Goal: Information Seeking & Learning: Find specific page/section

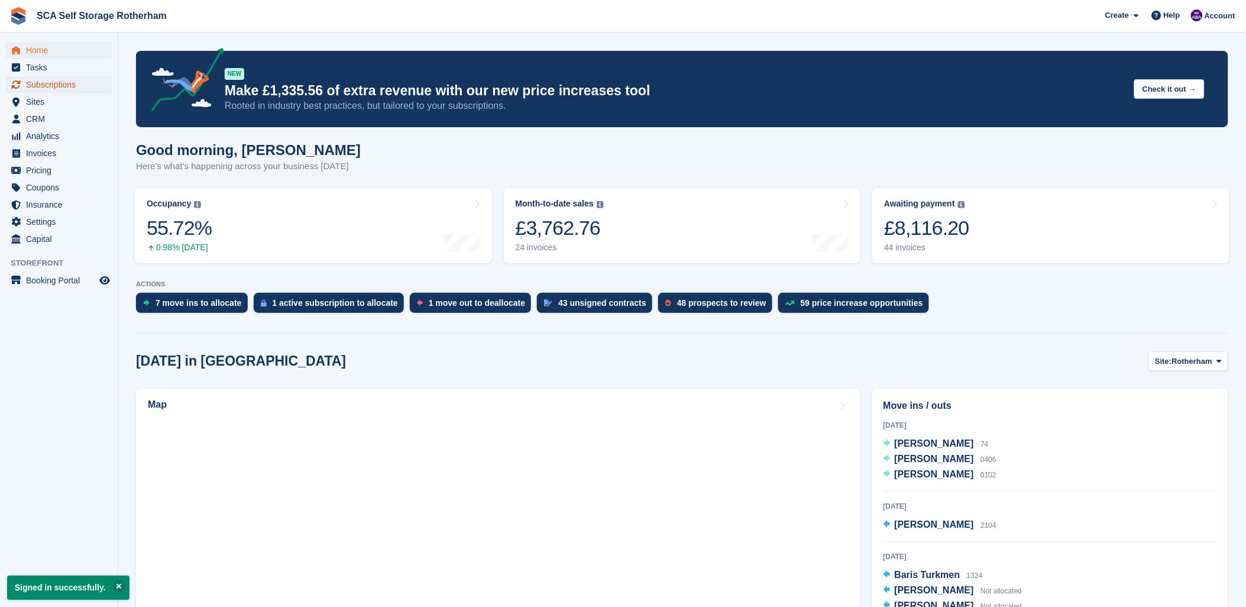
click at [57, 89] on span "Subscriptions" at bounding box center [61, 84] width 71 height 17
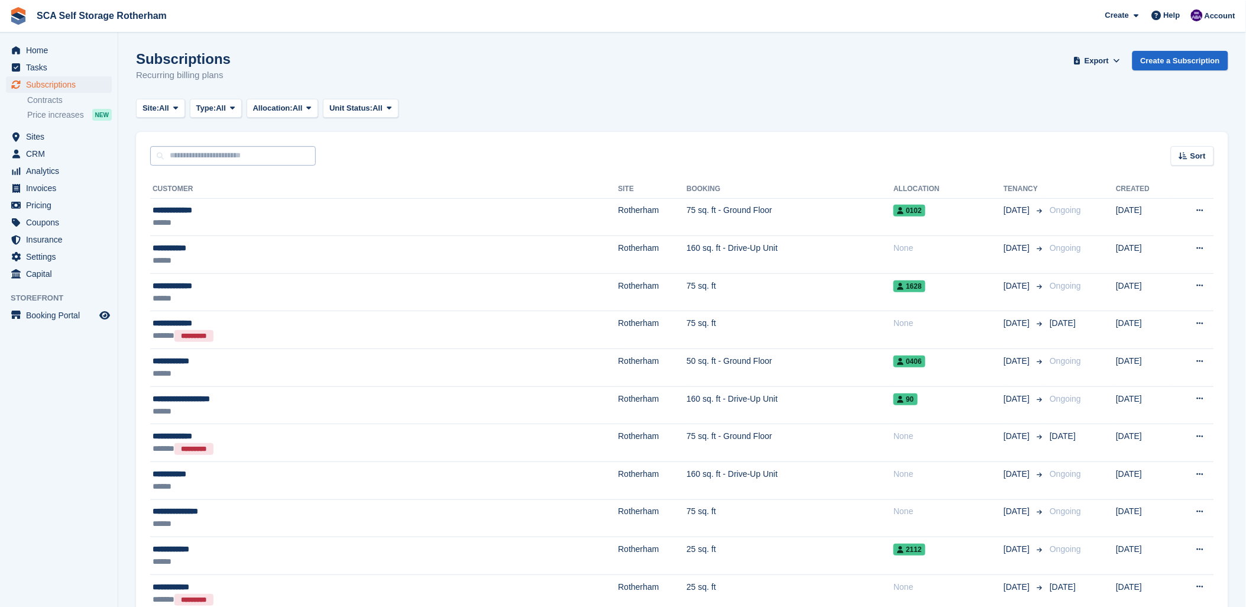
drag, startPoint x: 215, startPoint y: 182, endPoint x: 220, endPoint y: 154, distance: 27.6
click at [215, 180] on th "Customer" at bounding box center [384, 189] width 468 height 19
click at [221, 151] on input "text" at bounding box center [233, 156] width 166 height 20
drag, startPoint x: 492, startPoint y: 145, endPoint x: 178, endPoint y: 145, distance: 314.0
click at [436, 145] on div "Sort Sort by Customer name Date created Move in date Move out date Created (old…" at bounding box center [682, 149] width 1092 height 34
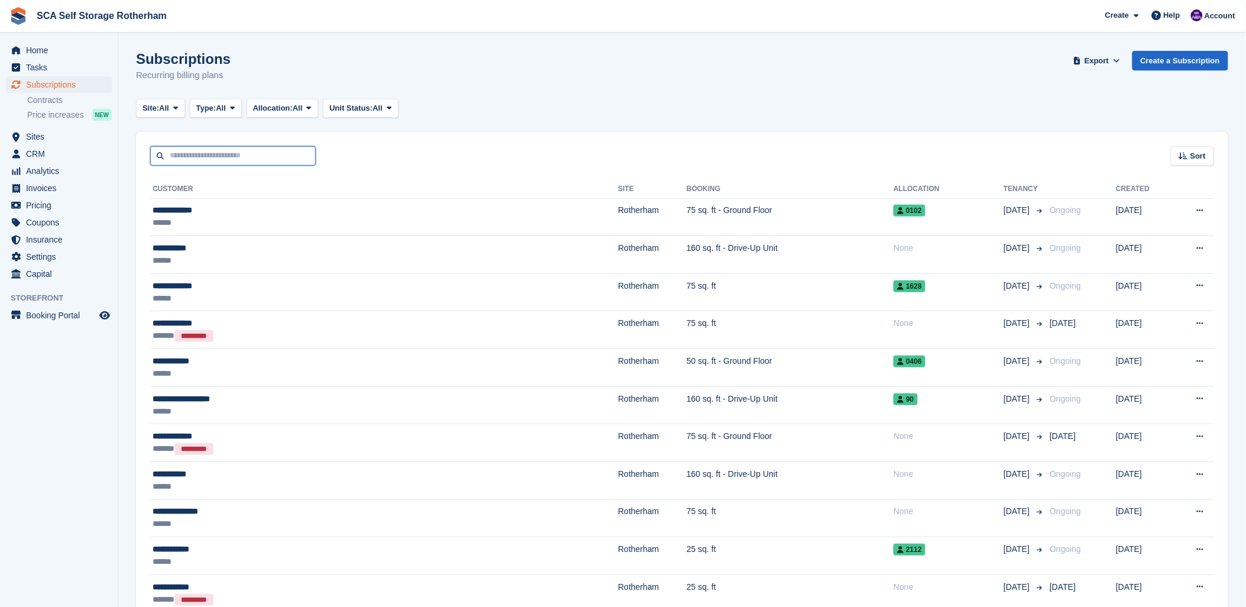
click at [178, 146] on input "text" at bounding box center [233, 156] width 166 height 20
click at [192, 151] on input "text" at bounding box center [233, 156] width 166 height 20
click at [172, 151] on input "text" at bounding box center [233, 156] width 166 height 20
type input "****"
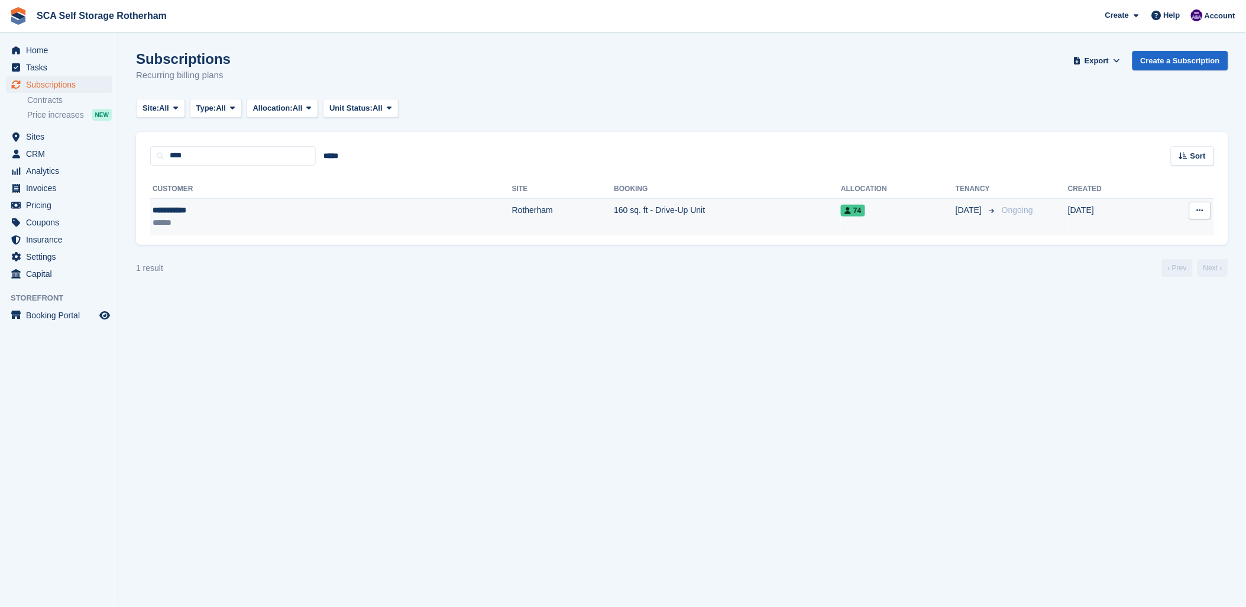
click at [239, 222] on div "******" at bounding box center [224, 222] width 143 height 12
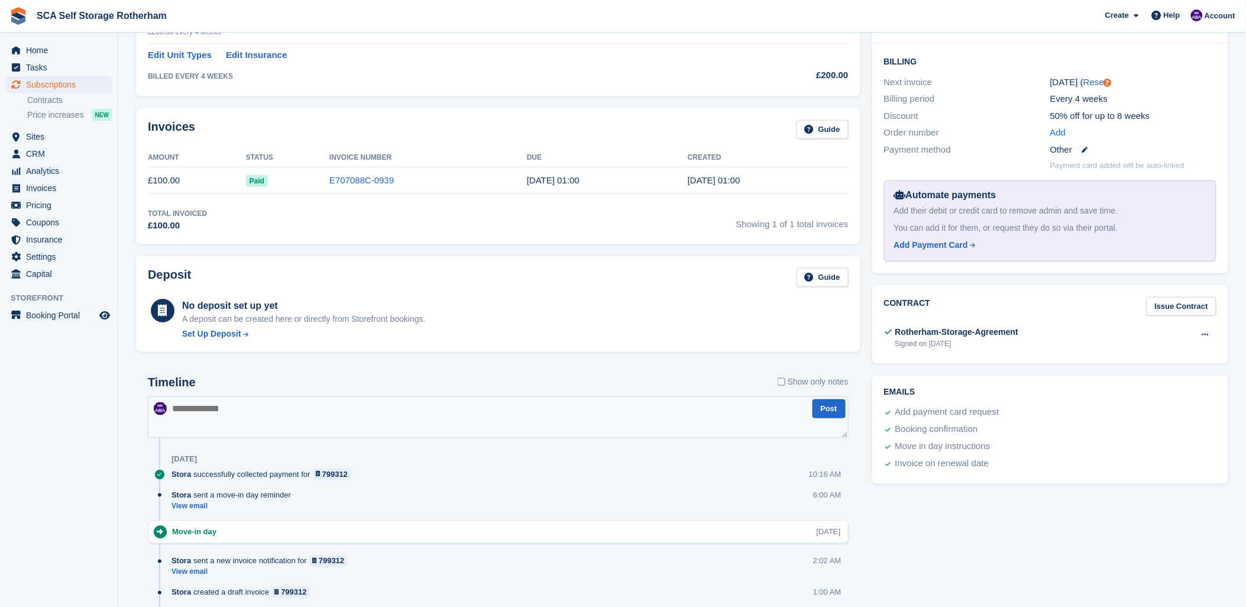
scroll to position [197, 0]
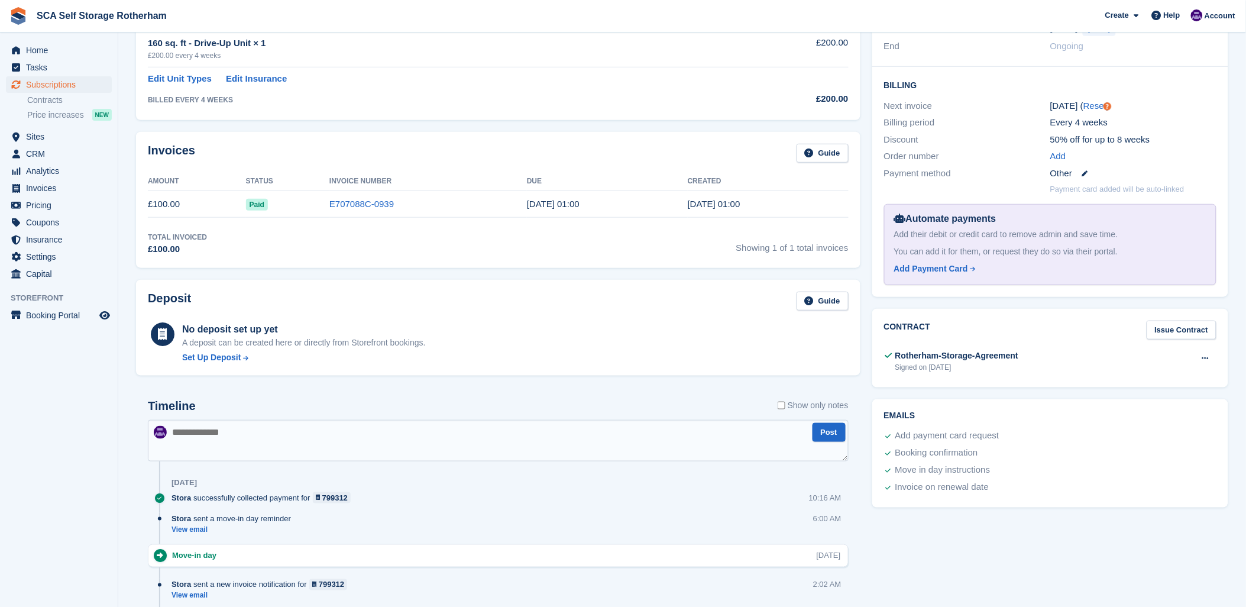
scroll to position [167, 0]
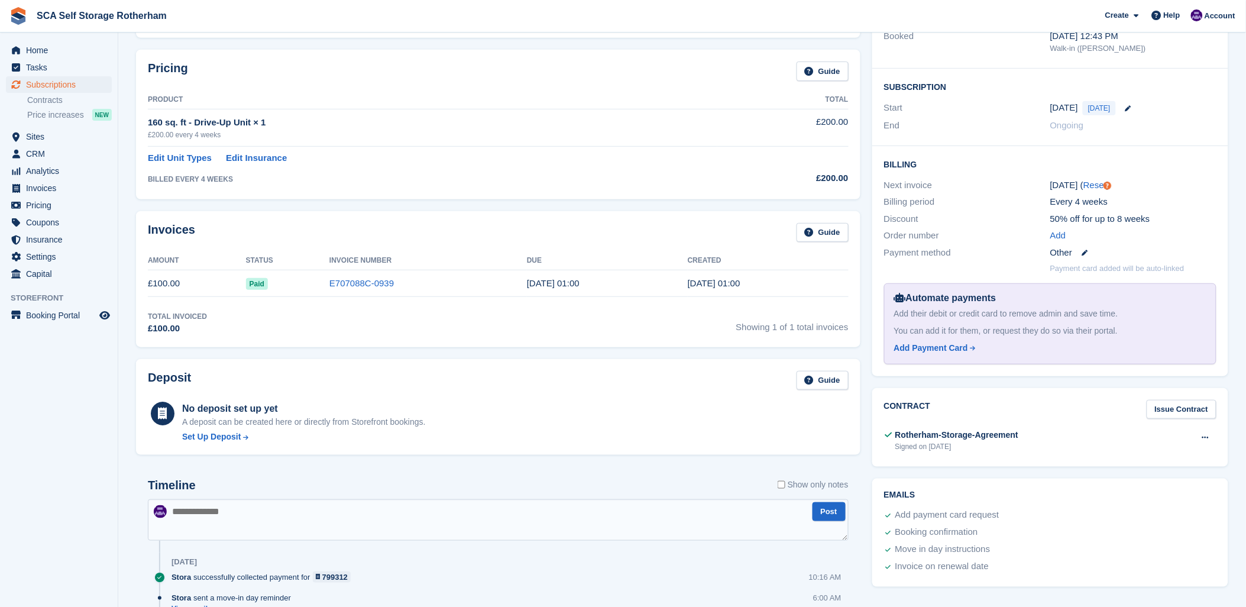
drag, startPoint x: 481, startPoint y: 124, endPoint x: 500, endPoint y: 108, distance: 24.8
click at [500, 109] on td "160 sq. ft - Drive-Up Unit × 1 £200.00 every 4 weeks" at bounding box center [433, 127] width 570 height 37
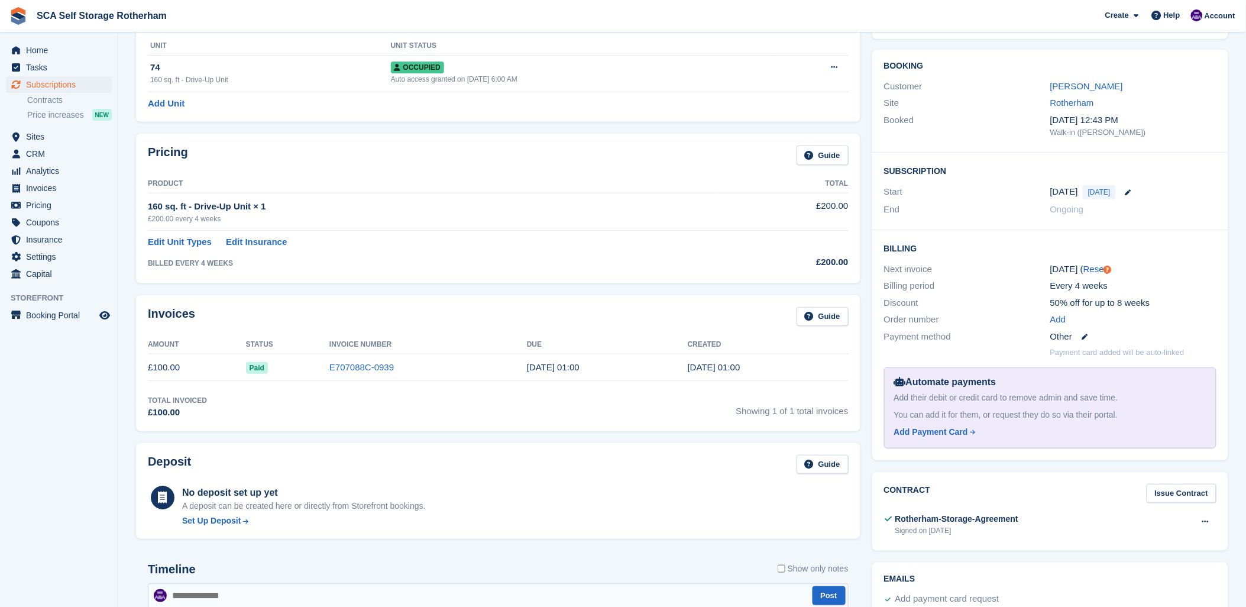
scroll to position [0, 0]
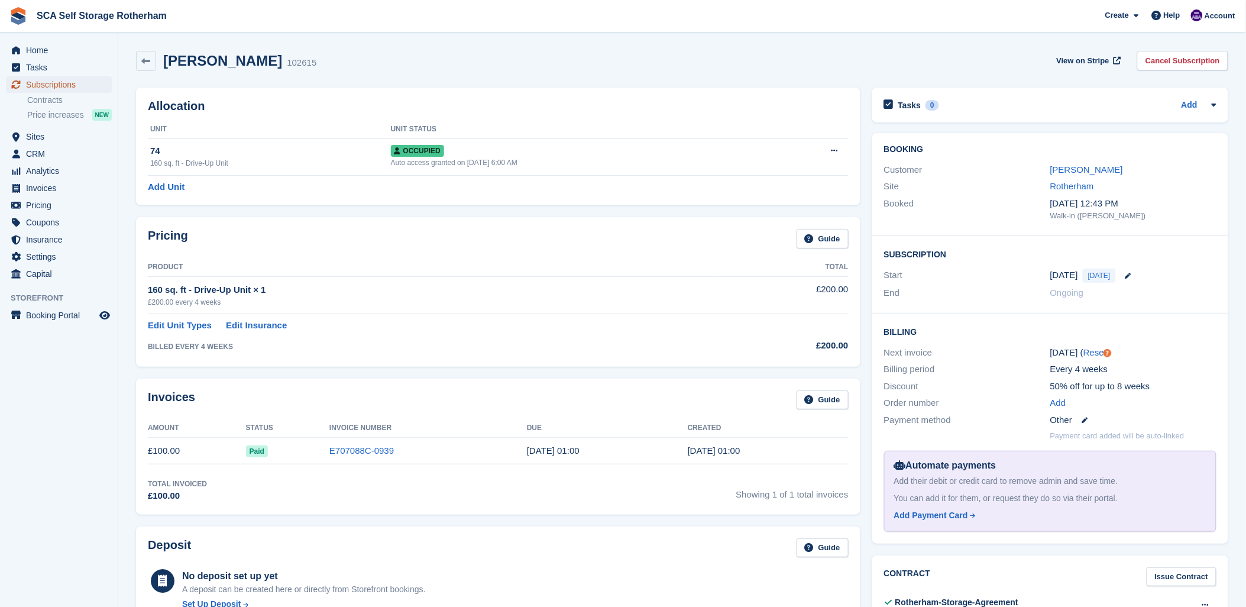
click at [61, 80] on span "Subscriptions" at bounding box center [61, 84] width 71 height 17
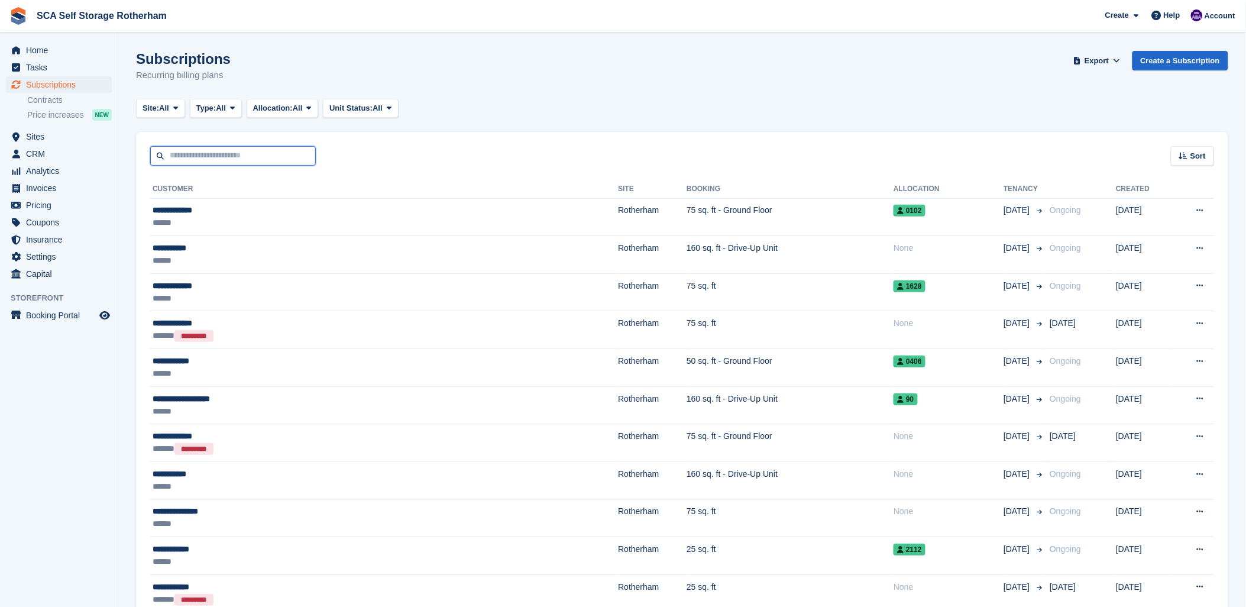
click at [190, 147] on input "text" at bounding box center [233, 156] width 166 height 20
type input "***"
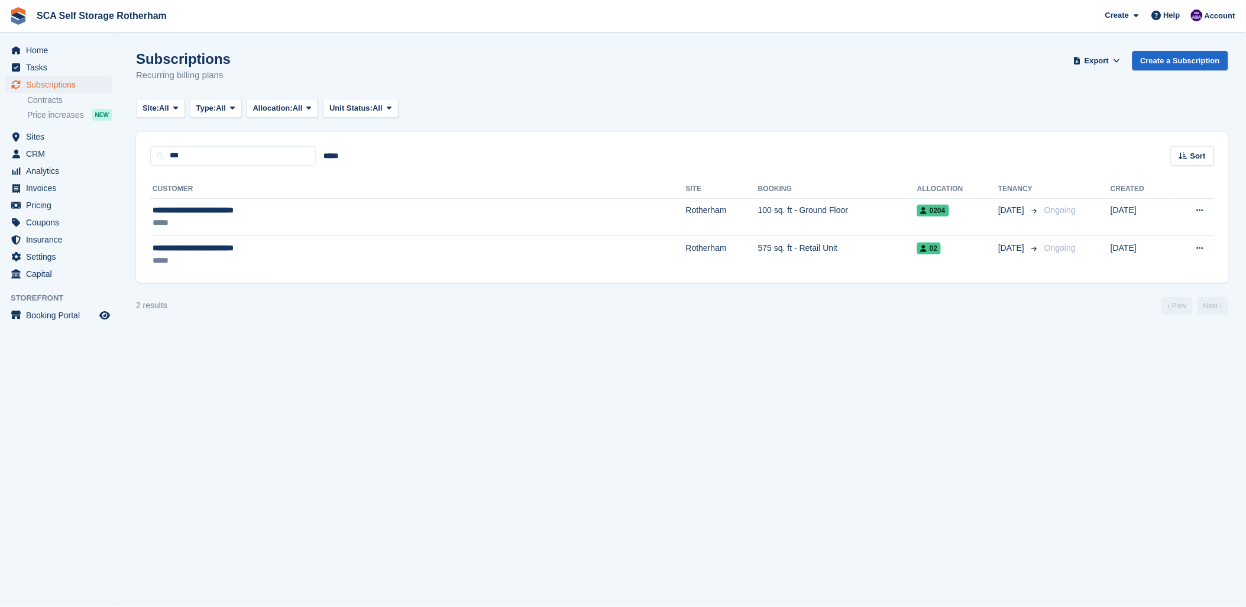
click at [758, 193] on th "Booking" at bounding box center [837, 189] width 159 height 19
click at [758, 207] on td "100 sq. ft - Ground Floor" at bounding box center [837, 217] width 159 height 38
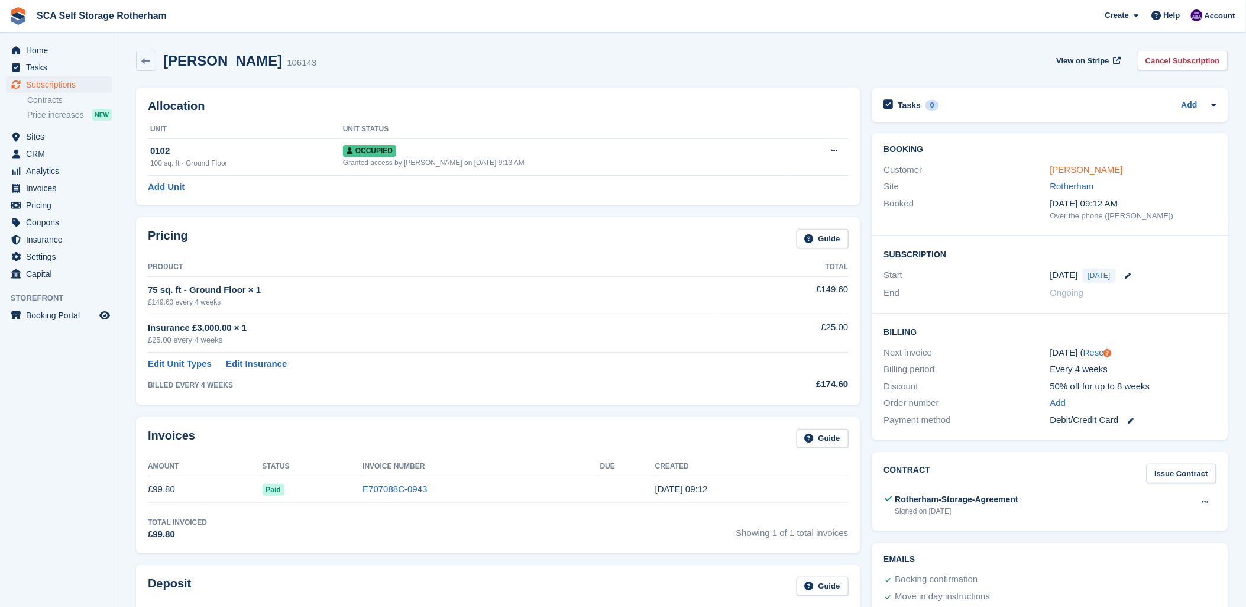
click at [1075, 169] on link "Chris worrall" at bounding box center [1086, 169] width 73 height 10
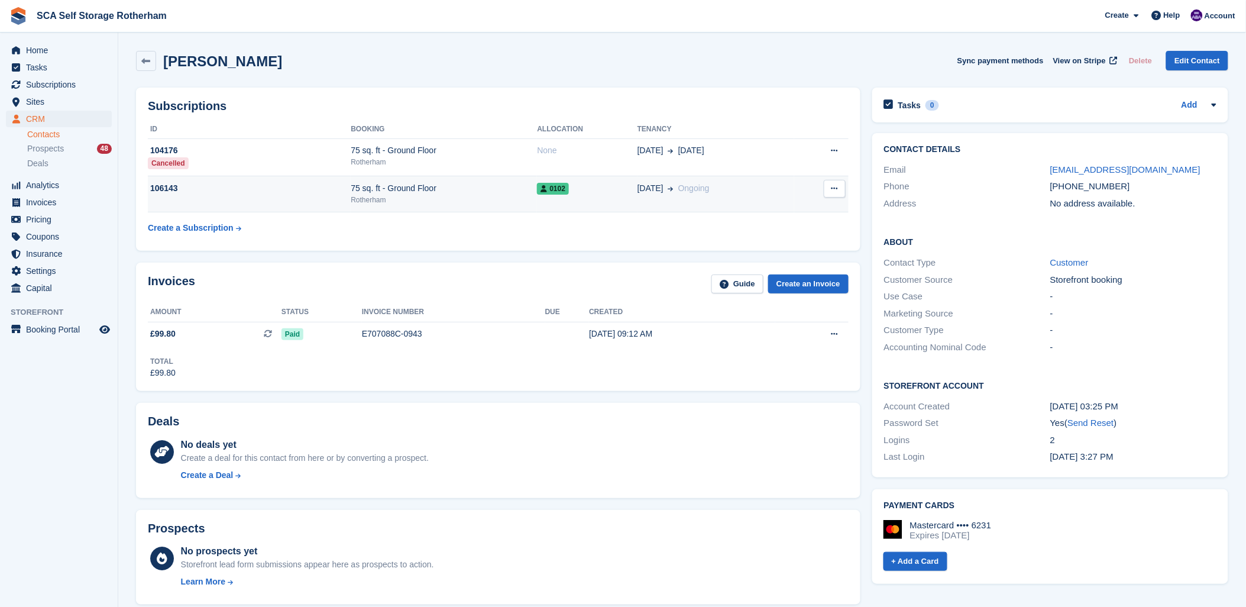
click at [570, 192] on div "0102" at bounding box center [587, 188] width 100 height 12
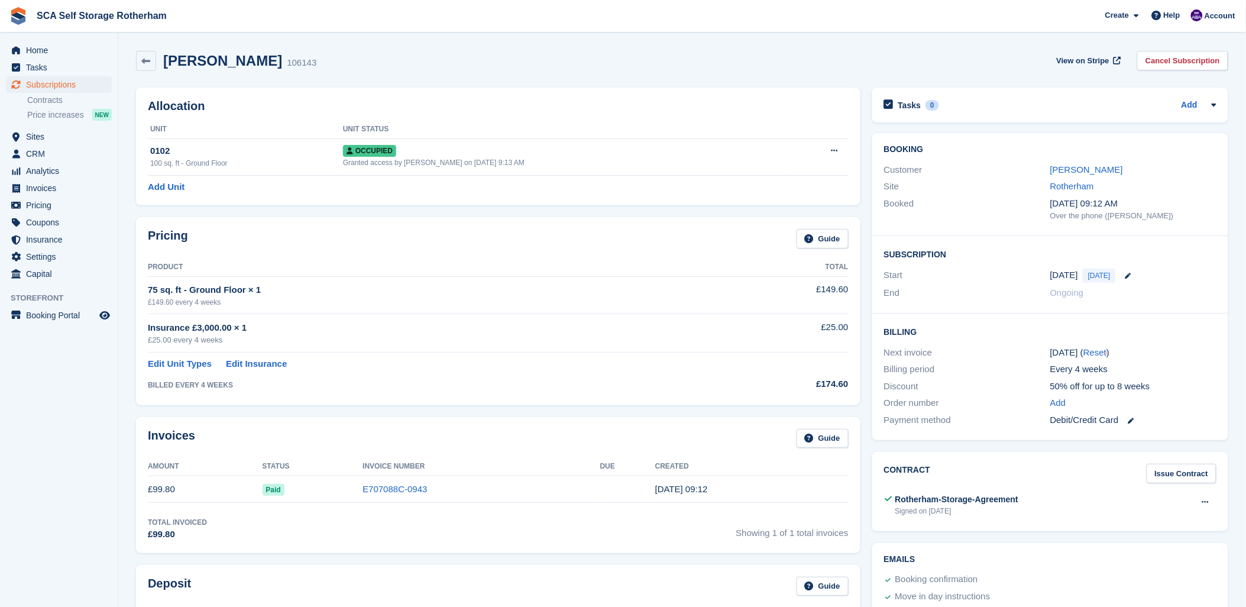
click at [536, 90] on div "Allocation Unit Unit Status 0102 100 sq. ft - Ground Floor Occupied Granted acc…" at bounding box center [498, 147] width 724 height 118
drag, startPoint x: 555, startPoint y: 69, endPoint x: 610, endPoint y: 72, distance: 55.1
click at [610, 72] on div "Chris worrall 106143 View on Stripe Cancel Subscription" at bounding box center [682, 63] width 1104 height 37
click at [610, 34] on section "Chris worrall 106143 View on Stripe Cancel Subscription Allocation Unit Unit St…" at bounding box center [682, 520] width 1128 height 1040
drag, startPoint x: 729, startPoint y: 49, endPoint x: 716, endPoint y: 54, distance: 13.3
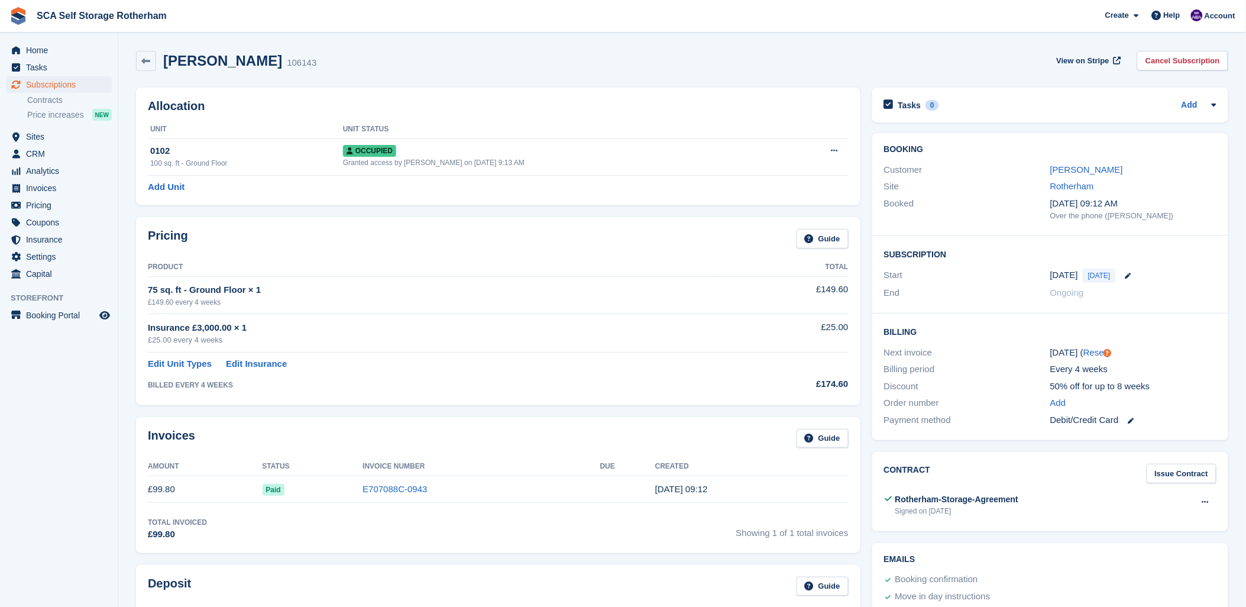
click at [717, 54] on div "Chris worrall 106143 View on Stripe Cancel Subscription" at bounding box center [682, 63] width 1104 height 37
click at [398, 69] on div "Chris worrall 106143 View on Stripe Cancel Subscription" at bounding box center [682, 61] width 1092 height 20
click at [1066, 166] on link "Chris worrall" at bounding box center [1086, 169] width 73 height 10
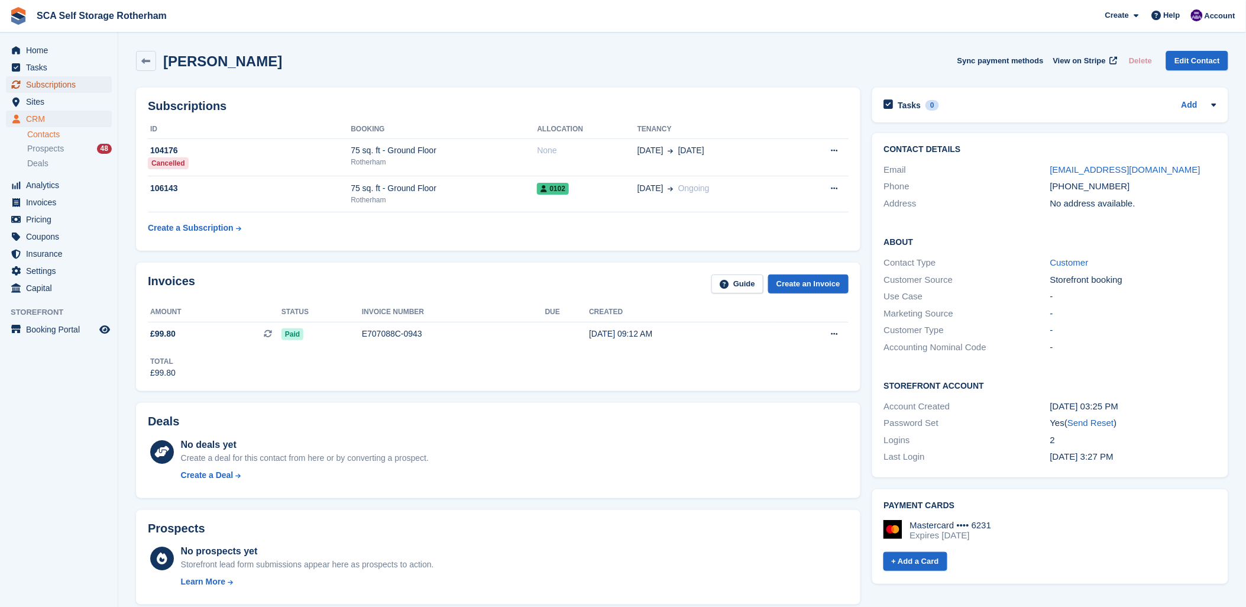
click at [77, 89] on span "Subscriptions" at bounding box center [61, 84] width 71 height 17
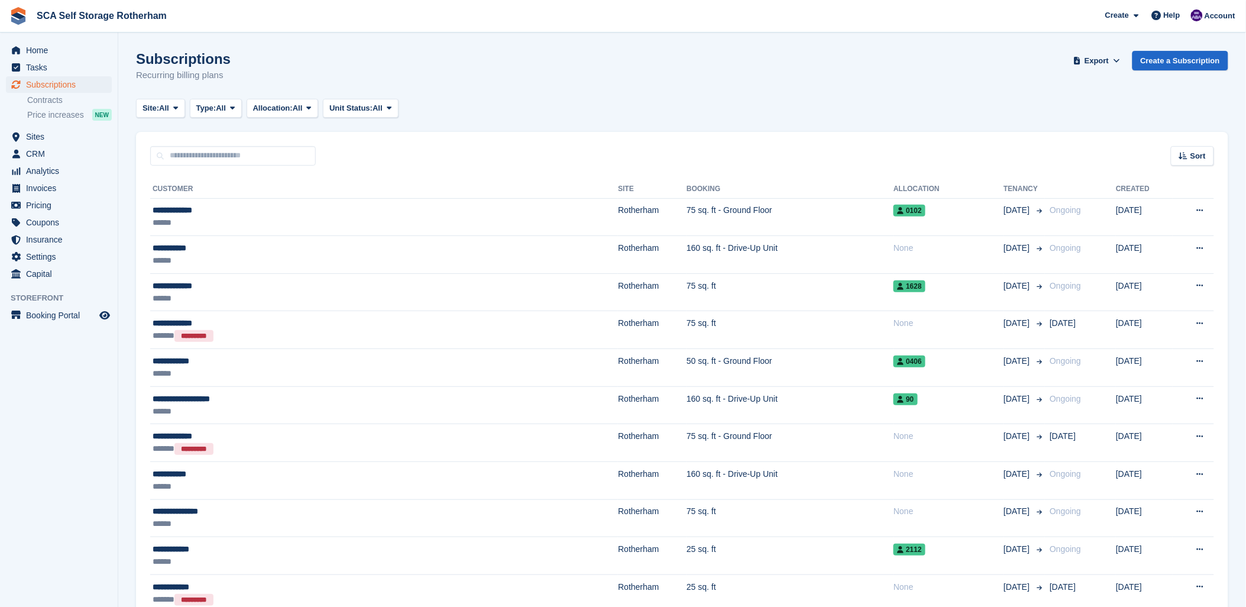
drag, startPoint x: 578, startPoint y: 138, endPoint x: 542, endPoint y: 101, distance: 51.9
click at [297, 154] on input "text" at bounding box center [233, 156] width 166 height 20
drag, startPoint x: 559, startPoint y: 95, endPoint x: 158, endPoint y: 34, distance: 405.6
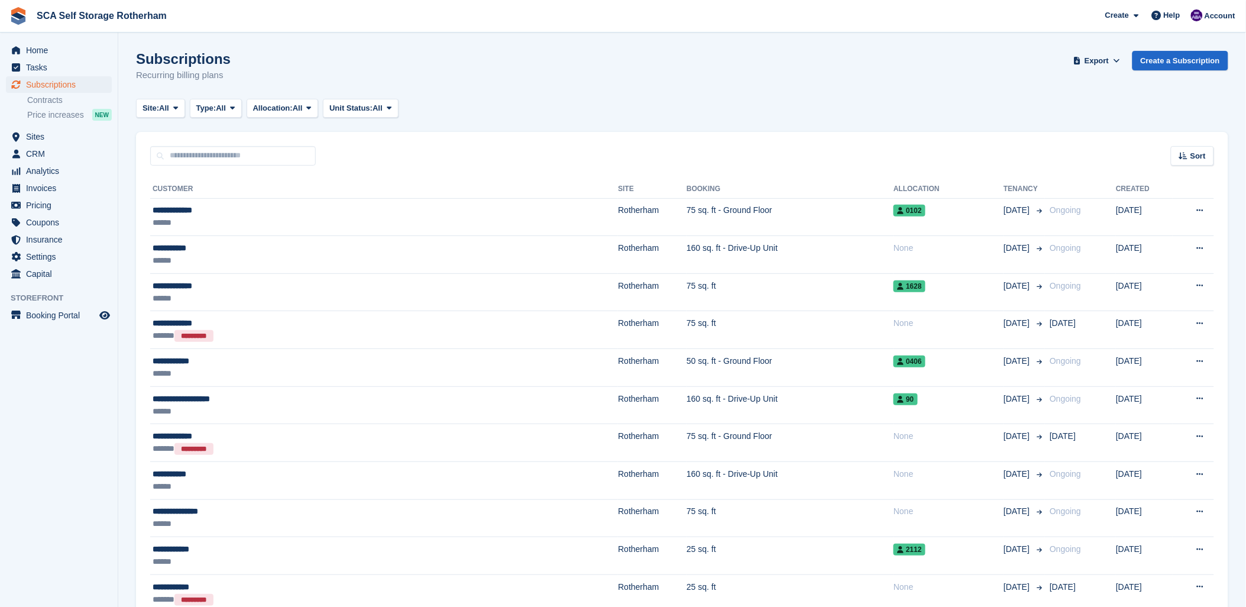
click at [395, 79] on div "Subscriptions Recurring billing plans Export Export Subscriptions Export a CSV …" at bounding box center [682, 74] width 1092 height 46
click at [222, 141] on div "Sort Sort by Customer name Date created Move in date Move out date Created (old…" at bounding box center [682, 149] width 1092 height 34
click at [223, 157] on input "text" at bounding box center [233, 156] width 166 height 20
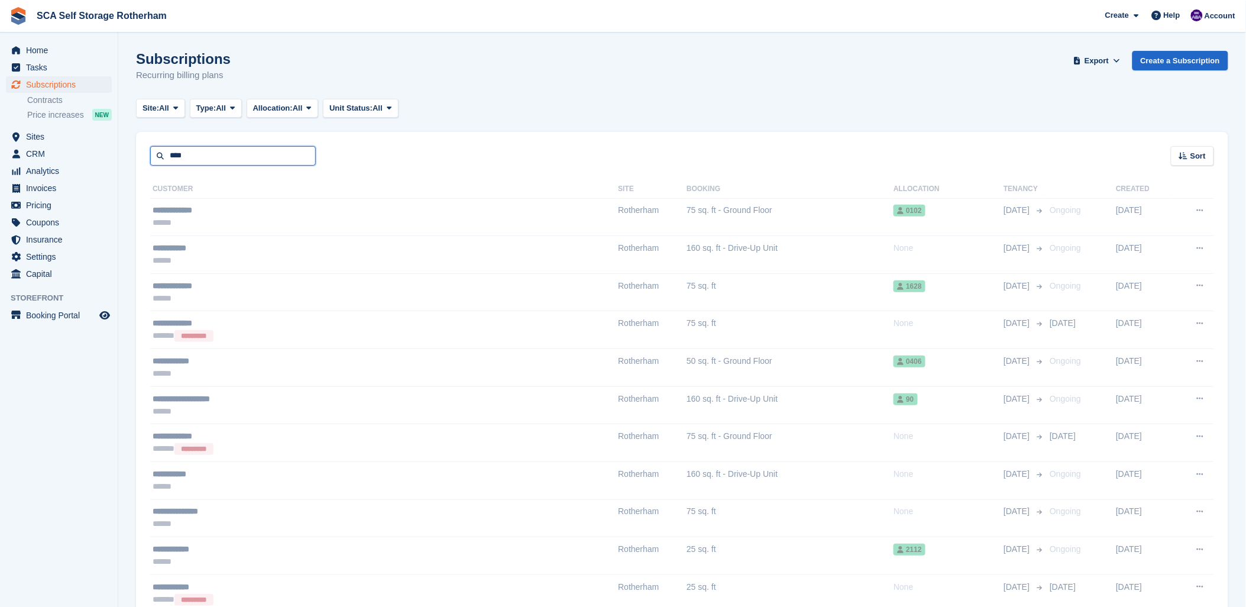
type input "****"
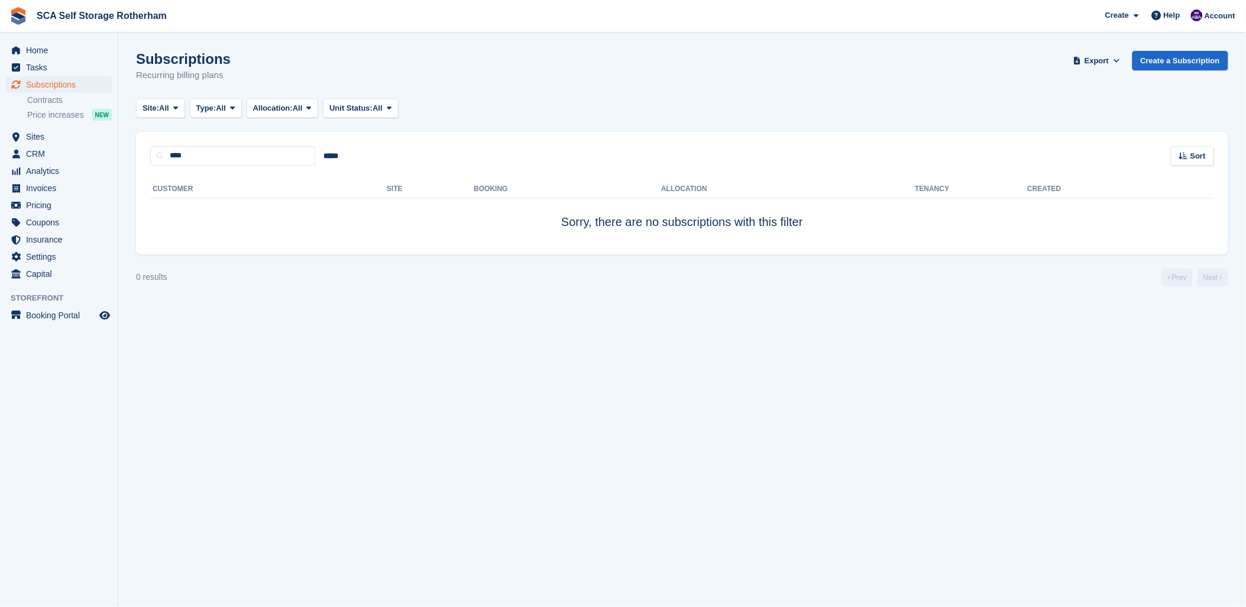
click at [273, 140] on div "**** ***** Sort Sort by Customer name Date created Move in date Move out date C…" at bounding box center [682, 149] width 1092 height 34
click at [203, 160] on input "****" at bounding box center [233, 156] width 166 height 20
type input "***"
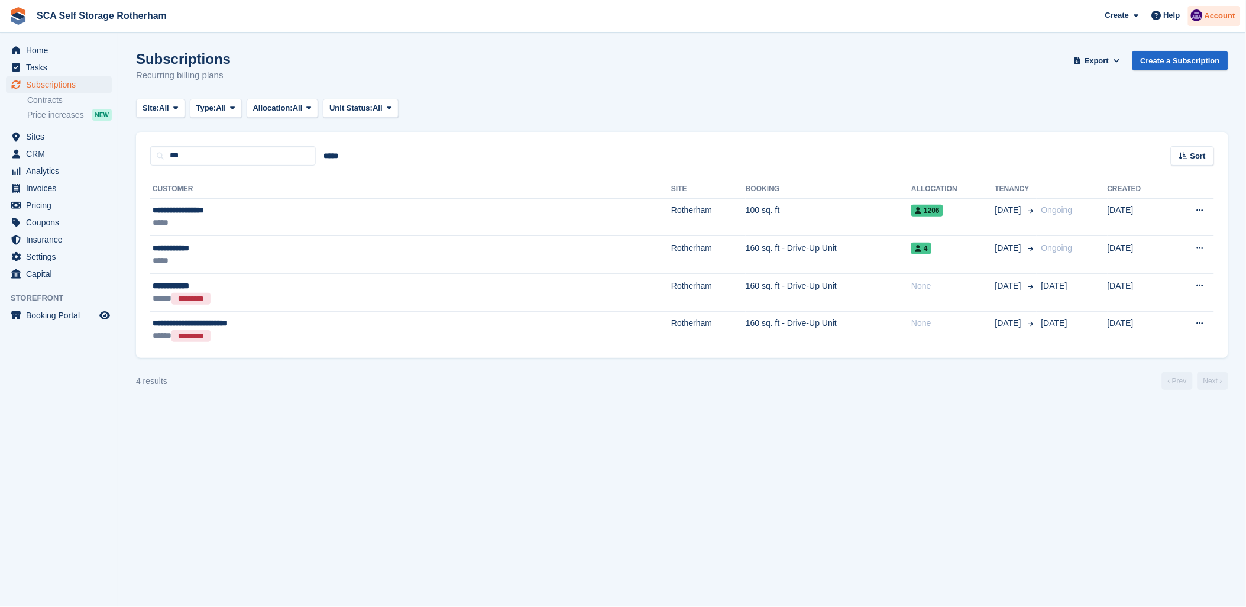
click at [1207, 8] on div "Account" at bounding box center [1214, 16] width 53 height 21
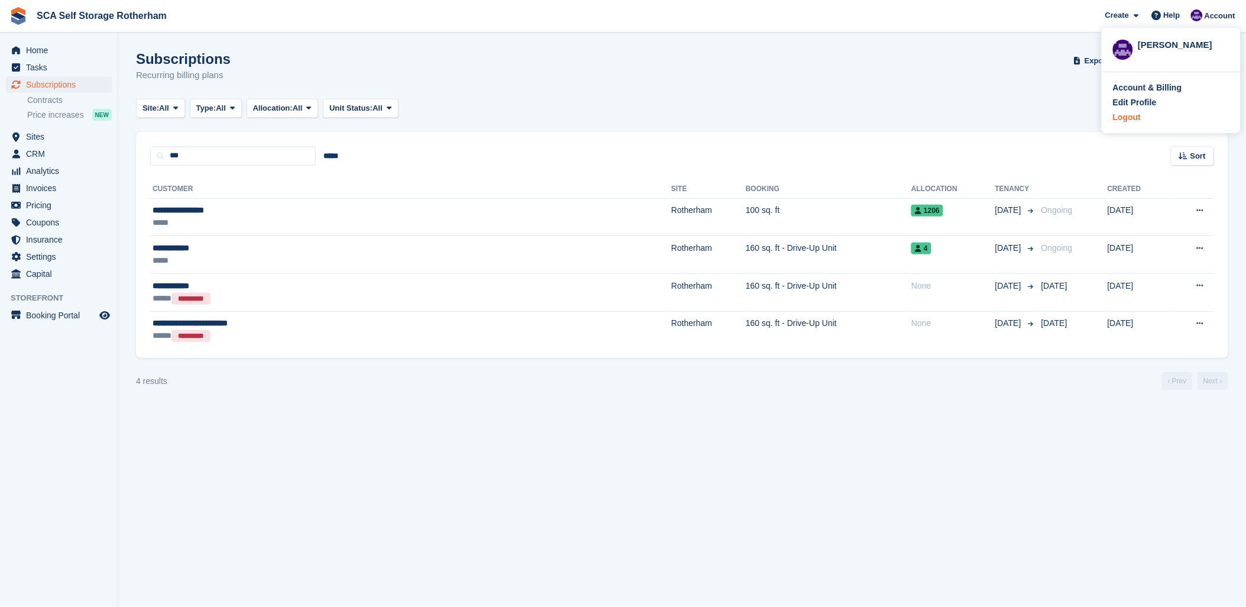
click at [1132, 117] on div "Logout" at bounding box center [1127, 117] width 28 height 12
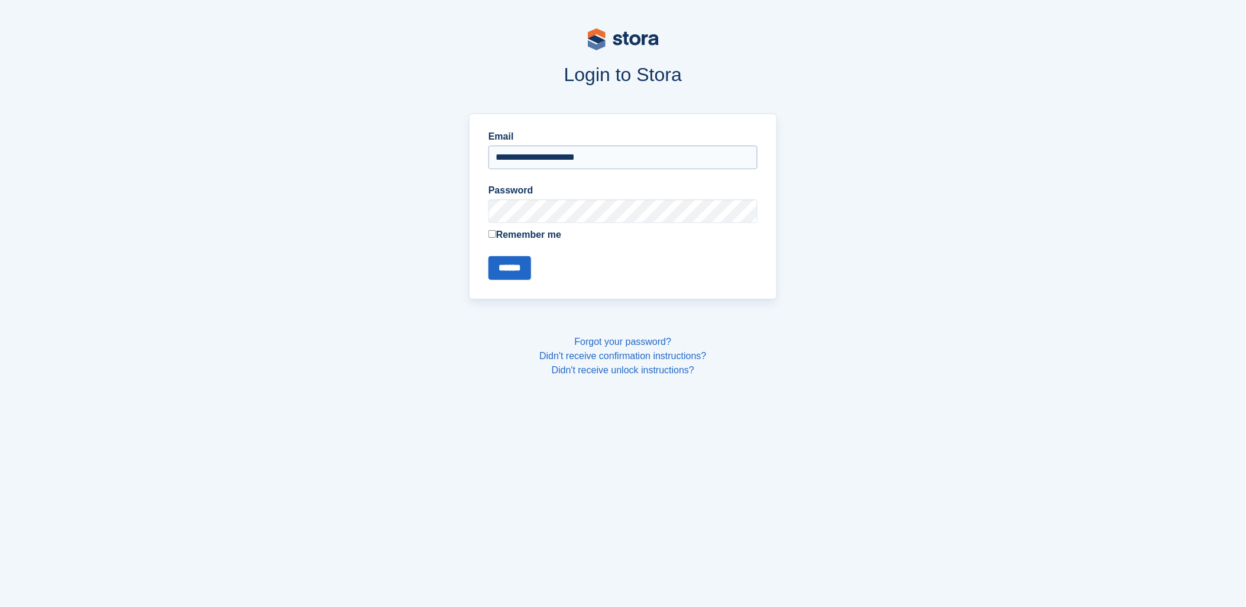
click at [535, 160] on input "**********" at bounding box center [623, 157] width 269 height 24
click at [528, 169] on input "**********" at bounding box center [623, 157] width 269 height 24
type input "**********"
drag, startPoint x: 528, startPoint y: 169, endPoint x: 516, endPoint y: 268, distance: 100.1
click at [516, 268] on input "******" at bounding box center [510, 268] width 43 height 24
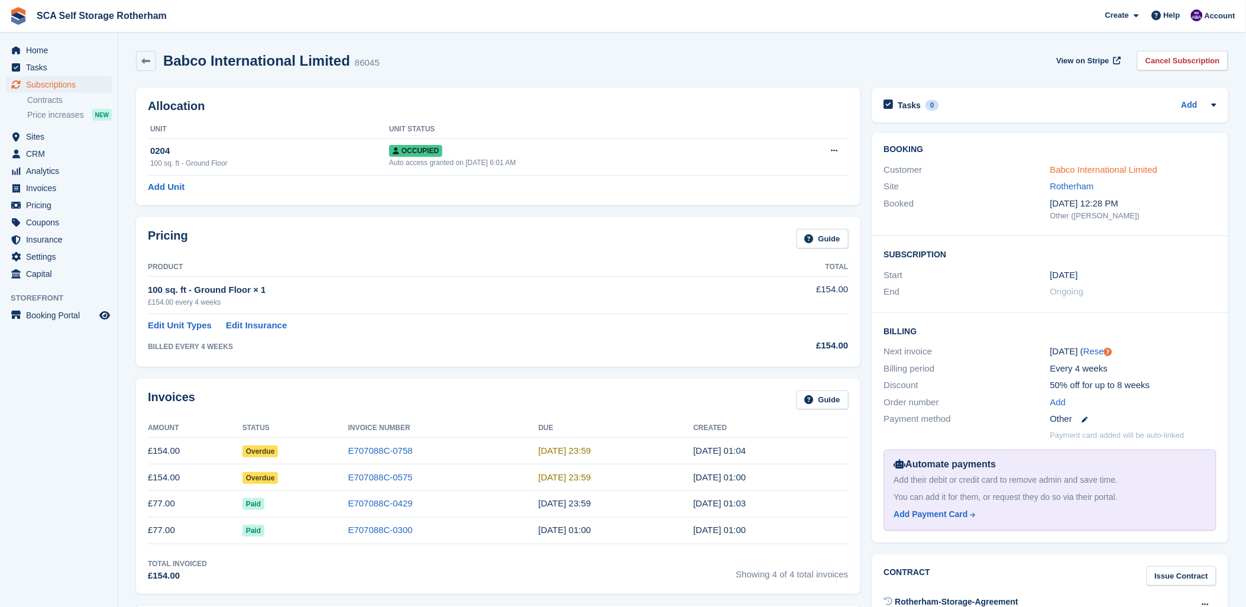
click at [1146, 167] on link "Babco International Limited" at bounding box center [1104, 169] width 108 height 10
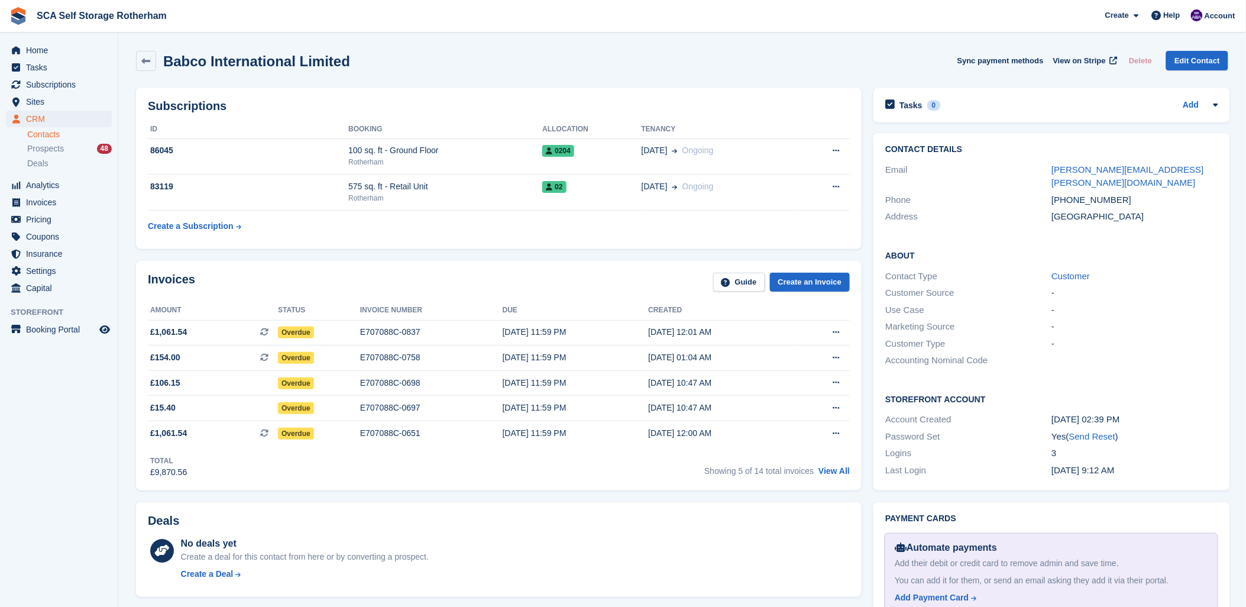
drag, startPoint x: 832, startPoint y: 471, endPoint x: 800, endPoint y: 470, distance: 32.5
click at [832, 471] on link "View All" at bounding box center [834, 470] width 31 height 9
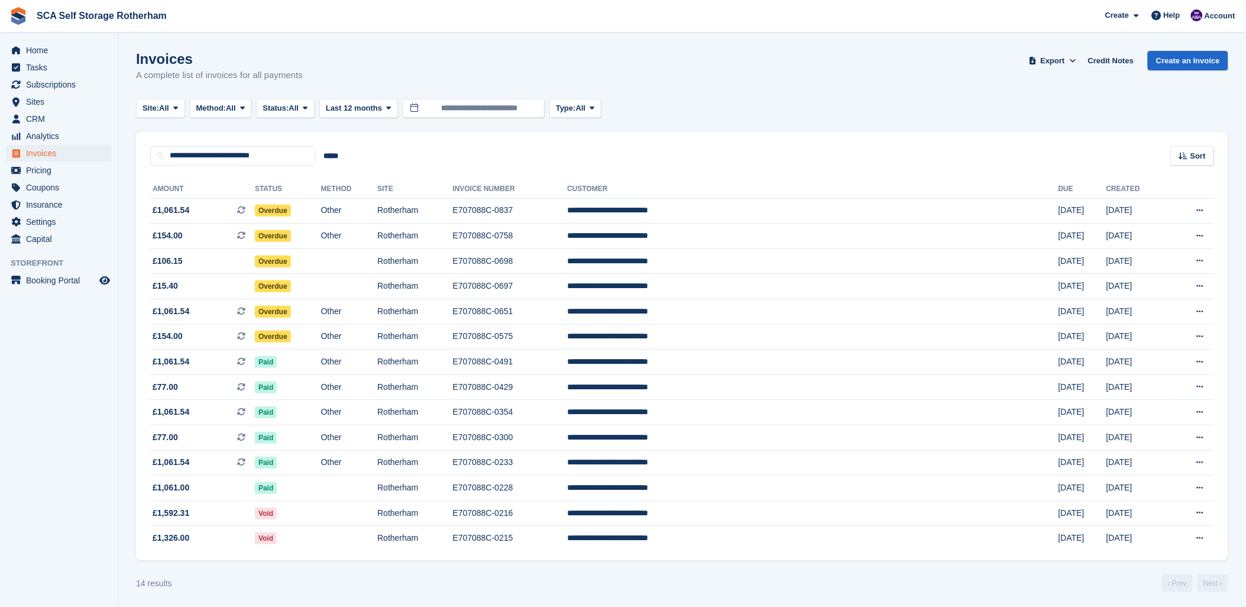
click at [671, 125] on turbo-frame "Invoices A complete list of invoices for all payments Export Export Invoices Ex…" at bounding box center [682, 321] width 1092 height 541
click at [722, 150] on div "**********" at bounding box center [682, 149] width 1092 height 34
click at [729, 154] on div "**********" at bounding box center [682, 149] width 1092 height 34
drag, startPoint x: 702, startPoint y: 75, endPoint x: 698, endPoint y: 63, distance: 12.3
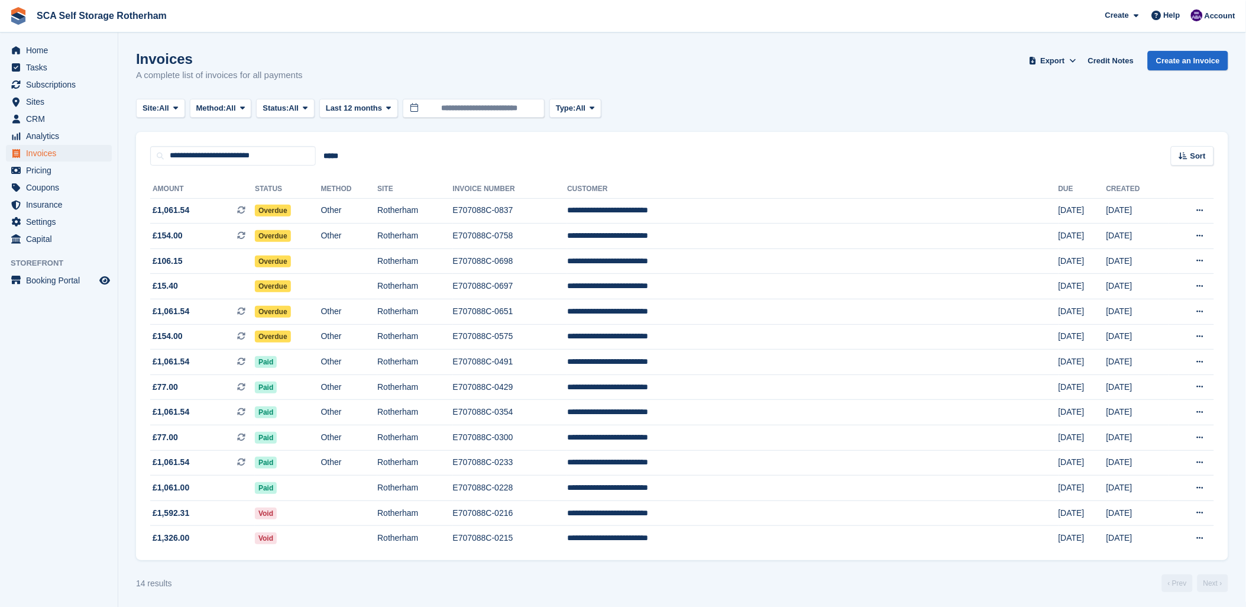
click at [699, 63] on div "Invoices A complete list of invoices for all payments Export Export Invoices Ex…" at bounding box center [682, 74] width 1092 height 46
drag, startPoint x: 354, startPoint y: 54, endPoint x: 102, endPoint y: 40, distance: 251.8
click at [276, 54] on div "Invoices A complete list of invoices for all payments Export Export Invoices Ex…" at bounding box center [682, 74] width 1092 height 46
click at [63, 79] on span "Subscriptions" at bounding box center [61, 84] width 71 height 17
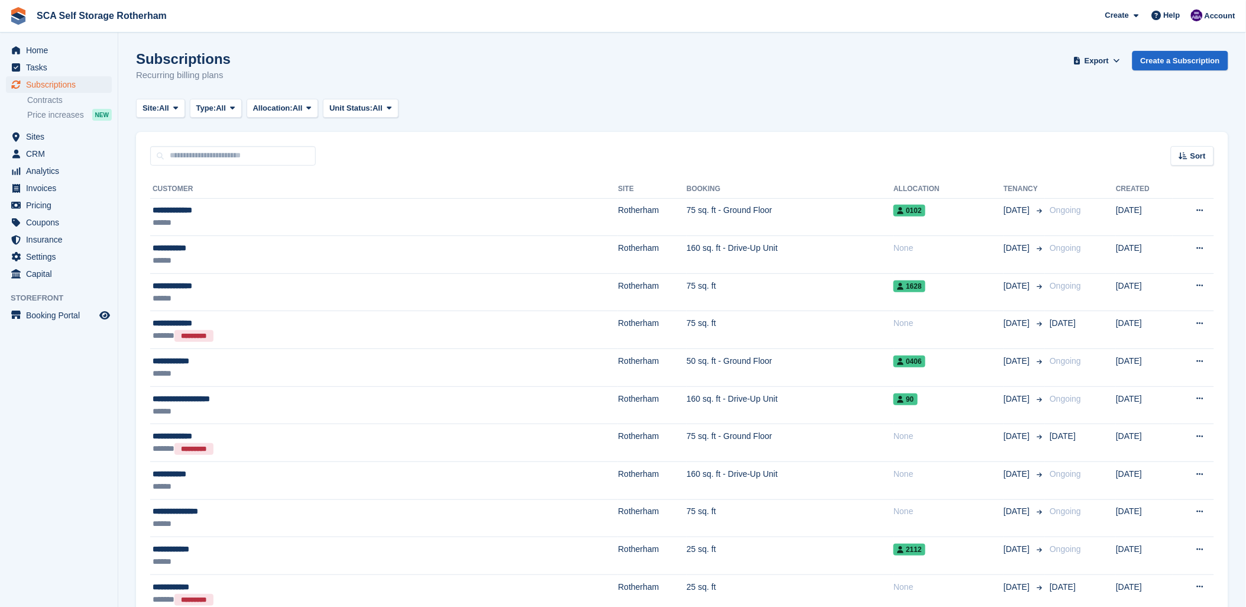
drag, startPoint x: 739, startPoint y: 125, endPoint x: 517, endPoint y: 121, distance: 221.8
click at [344, 207] on div "**********" at bounding box center [291, 210] width 277 height 12
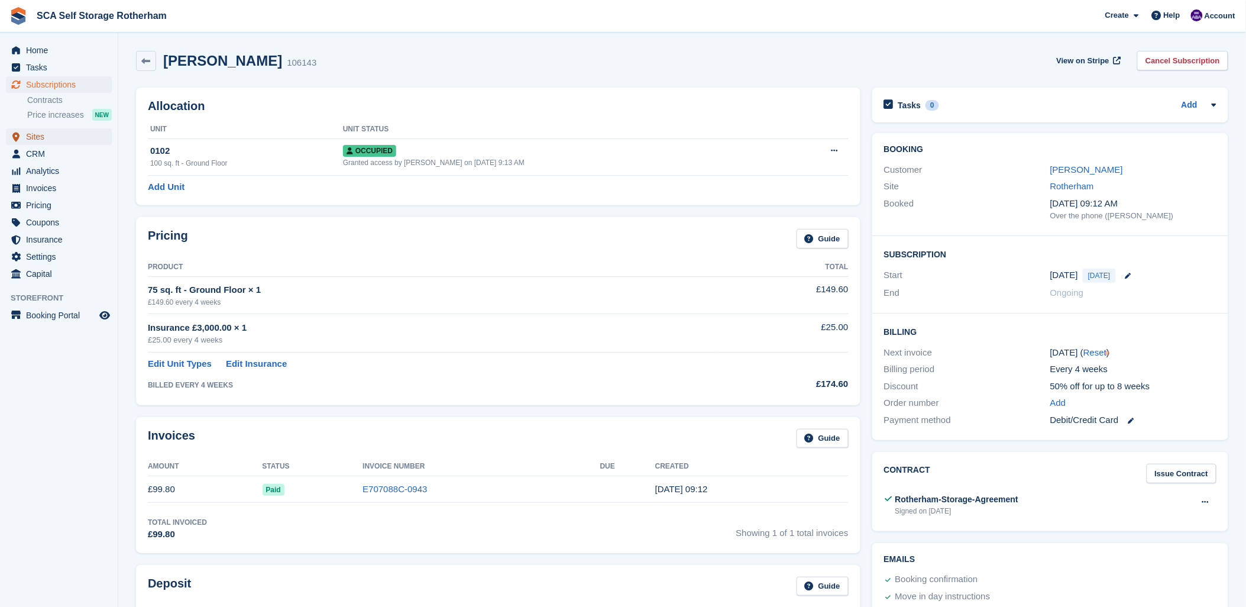
click at [46, 132] on span "Sites" at bounding box center [61, 136] width 71 height 17
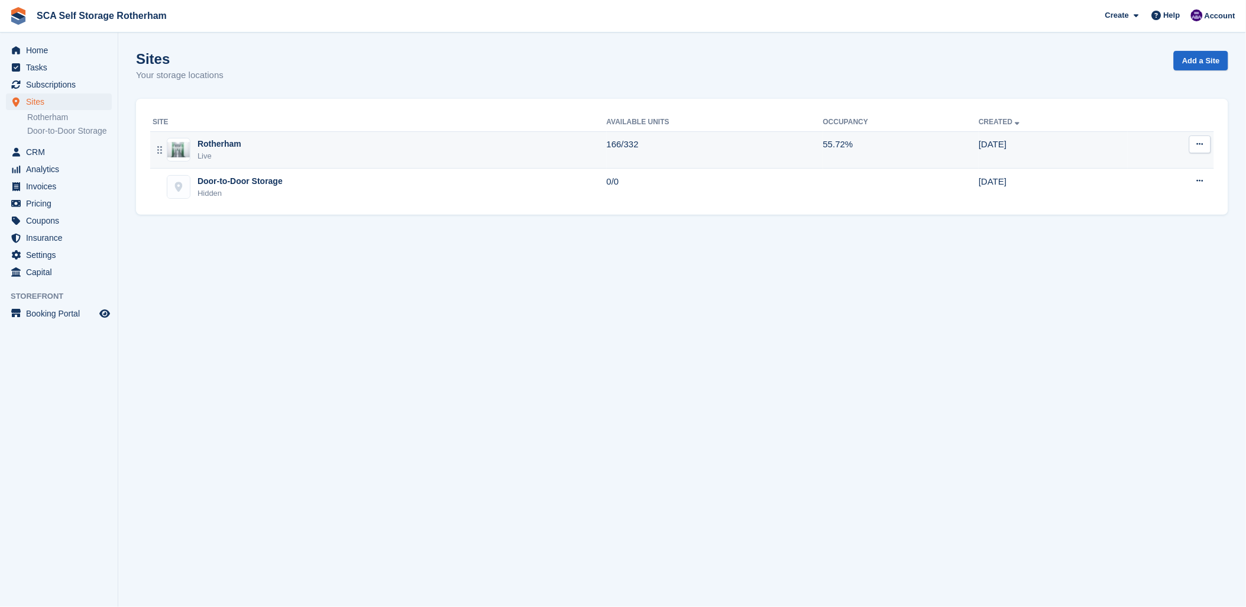
click at [260, 154] on div "Rotherham Live" at bounding box center [380, 150] width 454 height 24
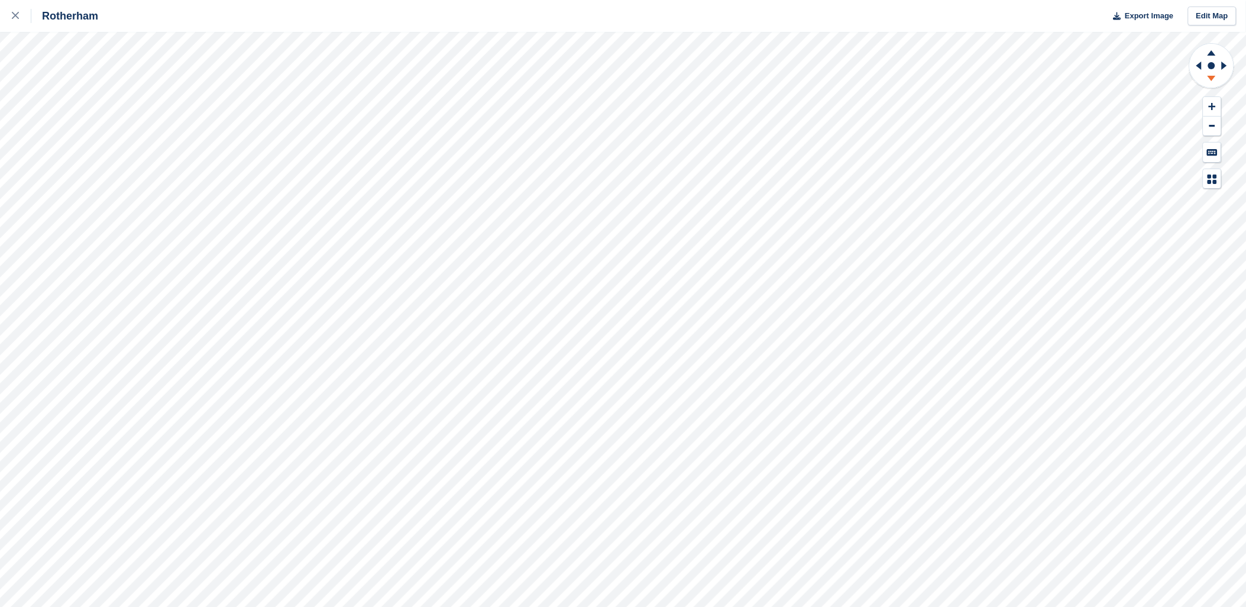
click at [1204, 75] on icon at bounding box center [1211, 80] width 31 height 15
drag, startPoint x: 1202, startPoint y: 65, endPoint x: 1222, endPoint y: 64, distance: 20.1
click at [1202, 65] on g at bounding box center [1197, 65] width 15 height 31
click at [1225, 65] on g at bounding box center [1226, 65] width 15 height 31
drag, startPoint x: 1225, startPoint y: 65, endPoint x: 1215, endPoint y: 67, distance: 10.2
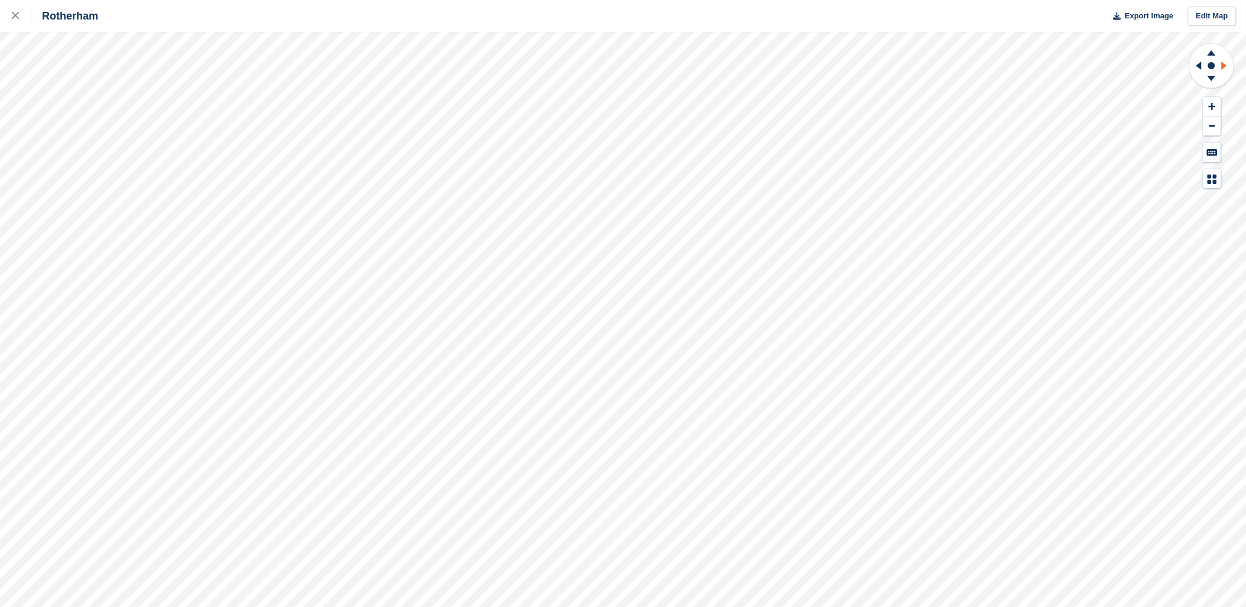
click at [1225, 64] on icon at bounding box center [1224, 66] width 5 height 8
drag, startPoint x: 1214, startPoint y: 80, endPoint x: 1212, endPoint y: 56, distance: 24.3
click at [1214, 74] on icon at bounding box center [1211, 80] width 31 height 15
click at [1212, 54] on icon at bounding box center [1212, 52] width 8 height 5
click at [16, 9] on div at bounding box center [22, 16] width 20 height 14
